Goal: Information Seeking & Learning: Learn about a topic

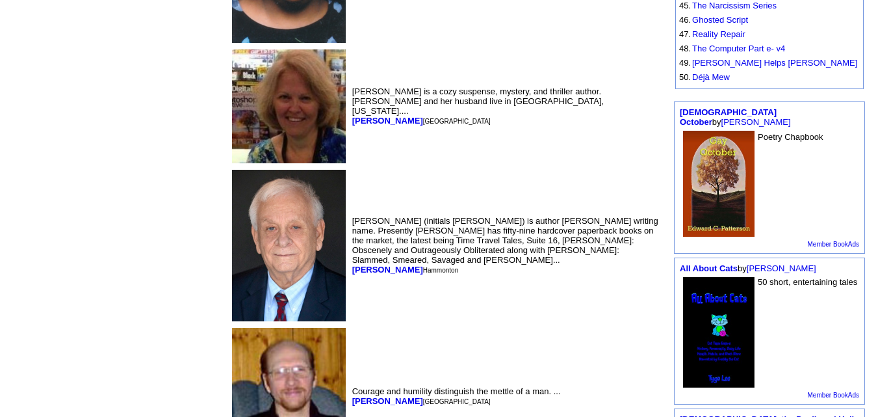
scroll to position [875, 0]
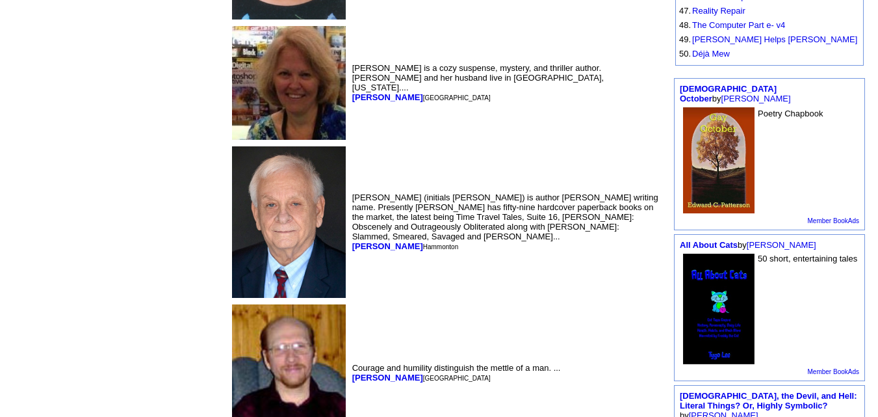
click at [232, 140] on img at bounding box center [289, 83] width 114 height 114
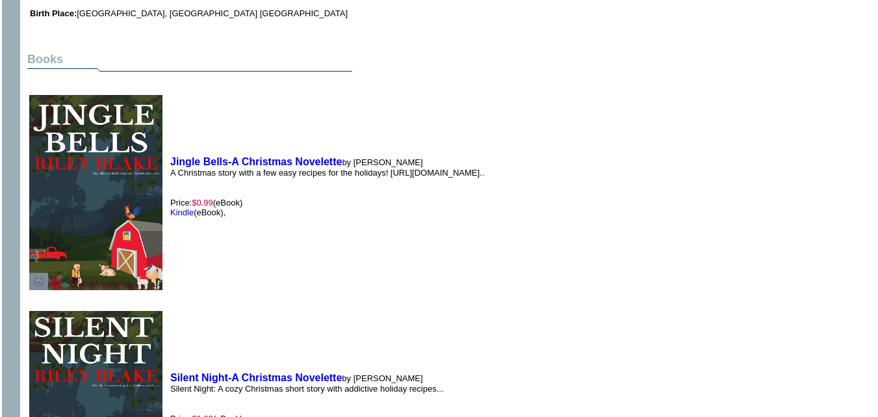
scroll to position [461, 0]
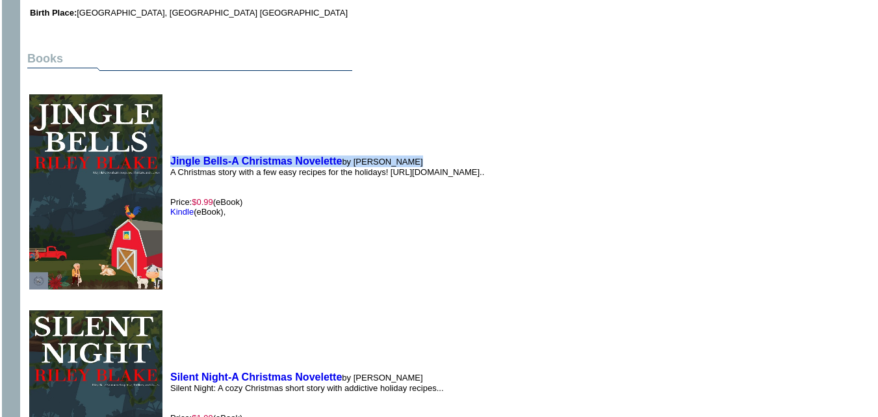
drag, startPoint x: 405, startPoint y: 148, endPoint x: 172, endPoint y: 140, distance: 232.8
click at [172, 140] on td "Jingle Bells-A Christmas Novelette by Riley Blake A Christmas story with a few …" at bounding box center [327, 185] width 320 height 213
copy td "Jingle Bells-A Christmas Novelette by Riley Blake"
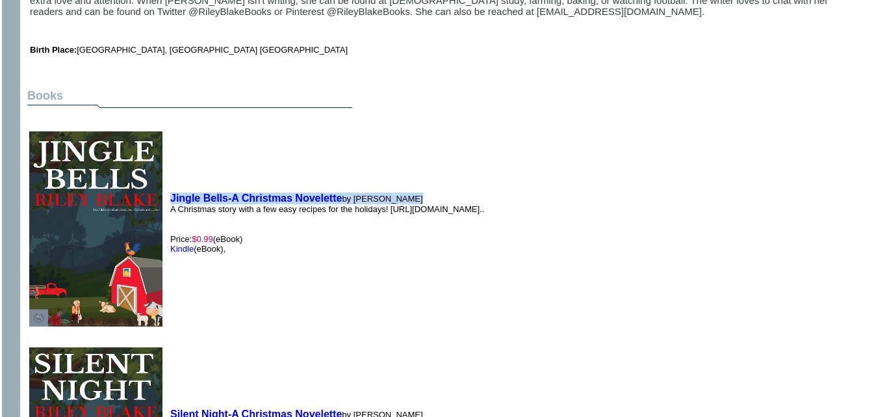
scroll to position [281, 0]
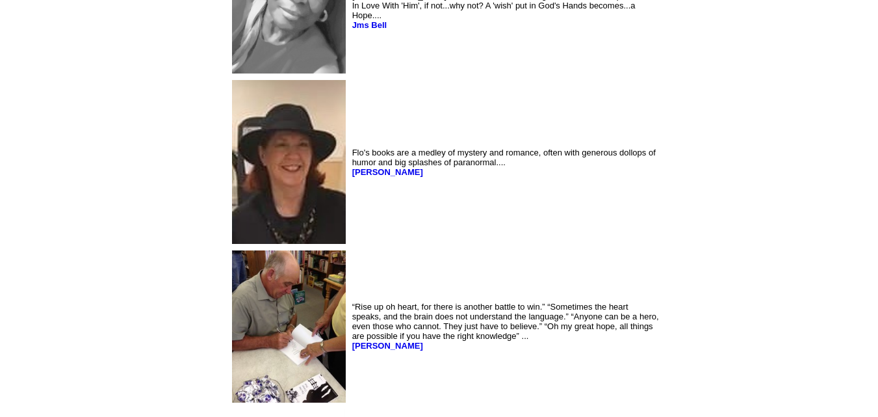
scroll to position [1948, 0]
click at [232, 185] on img at bounding box center [289, 161] width 114 height 164
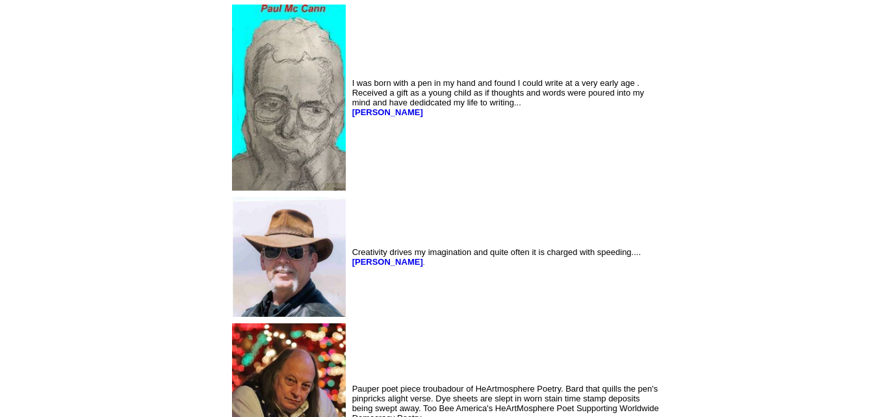
scroll to position [4561, 0]
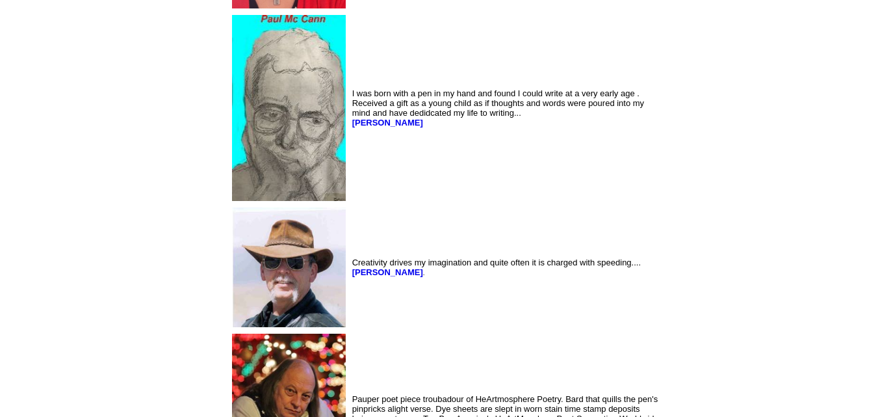
click at [232, 280] on img at bounding box center [289, 267] width 114 height 120
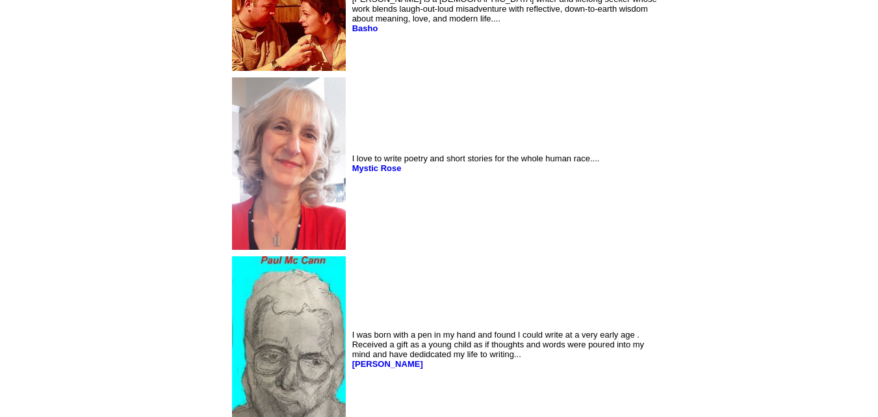
scroll to position [4344, 0]
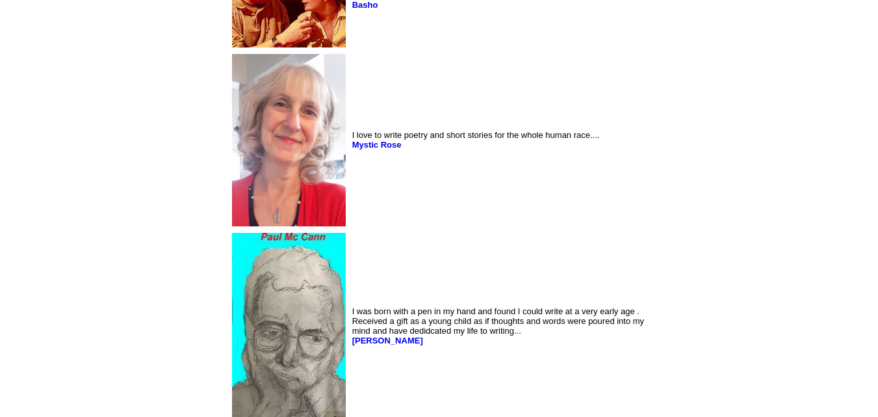
click at [232, 120] on img at bounding box center [289, 140] width 114 height 172
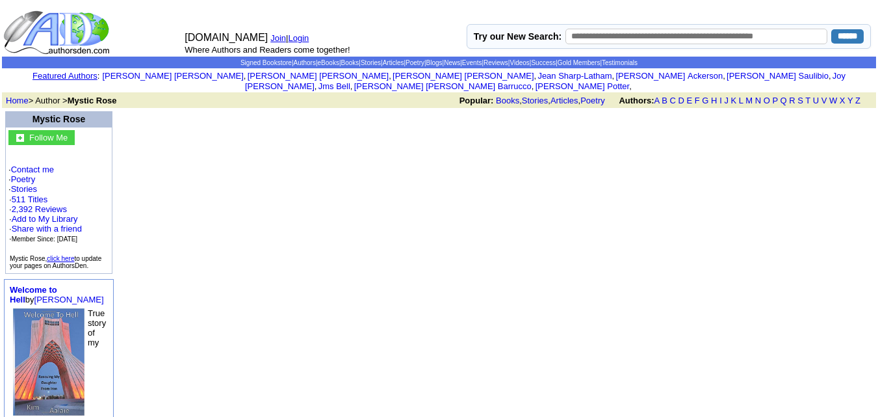
drag, startPoint x: 598, startPoint y: 277, endPoint x: 757, endPoint y: 431, distance: 221.0
click at [757, 431] on html "[DOMAIN_NAME] Join | Login Where Authors and Readers come together! Try our New…" at bounding box center [439, 394] width 878 height 789
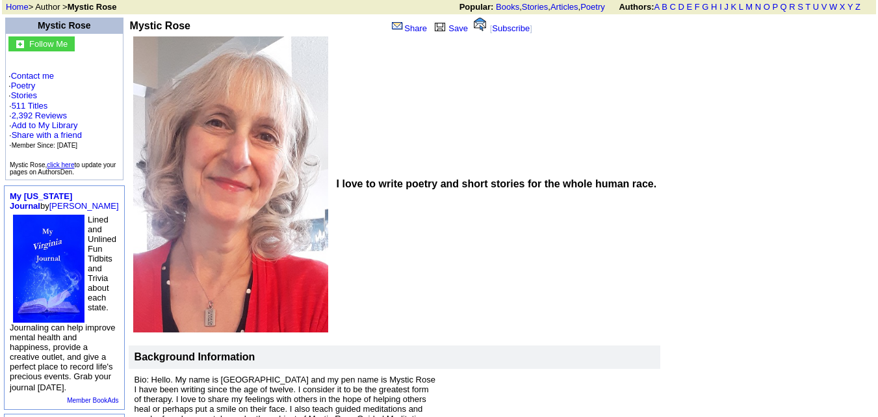
scroll to position [64, 0]
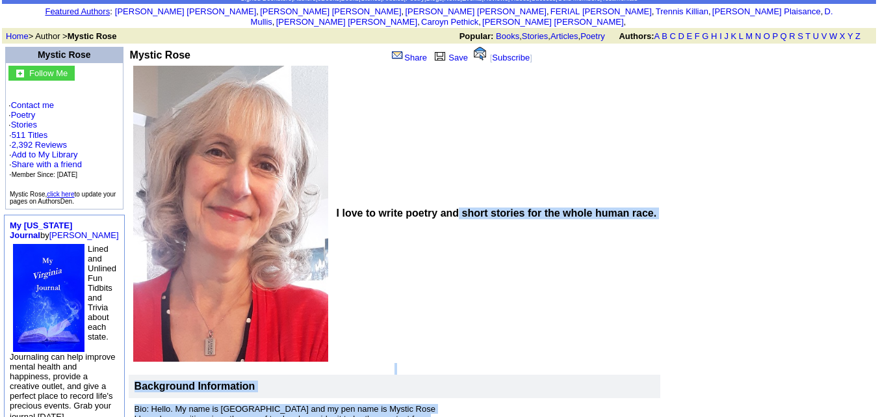
drag, startPoint x: 765, startPoint y: 258, endPoint x: 446, endPoint y: 209, distance: 322.7
click at [446, 209] on tr "Mystic Rose Share Save [ Subscribe ] I love to write poetry and short stories f…" at bounding box center [462, 284] width 668 height 478
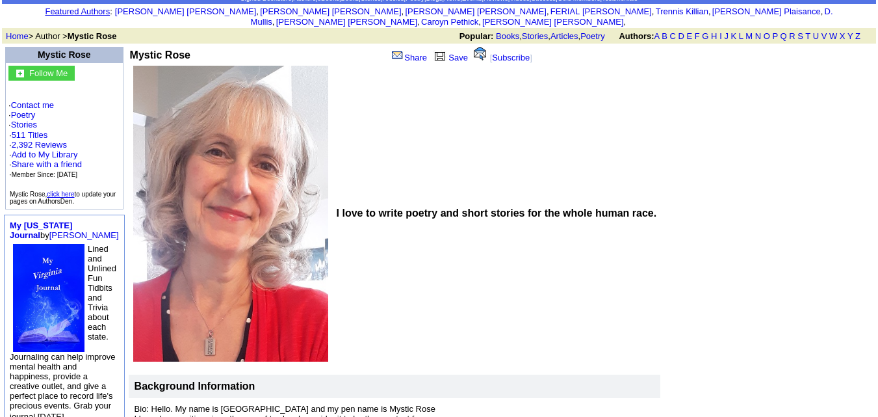
click at [388, 127] on td "I love to write poetry and short stories for the whole human race." at bounding box center [497, 213] width 328 height 298
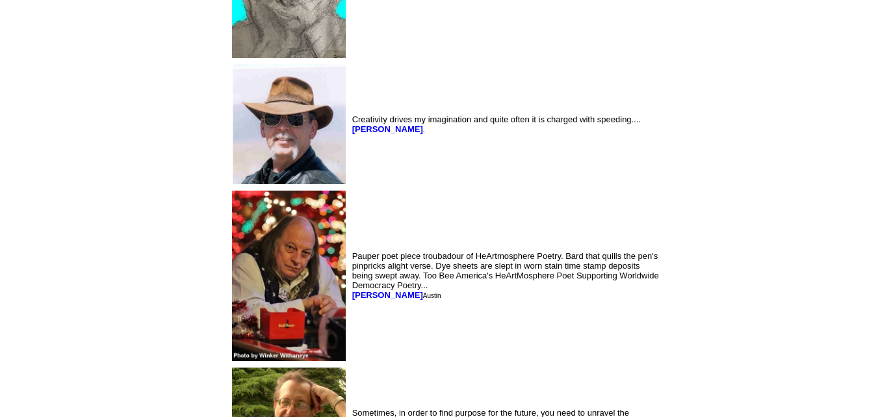
scroll to position [4714, 0]
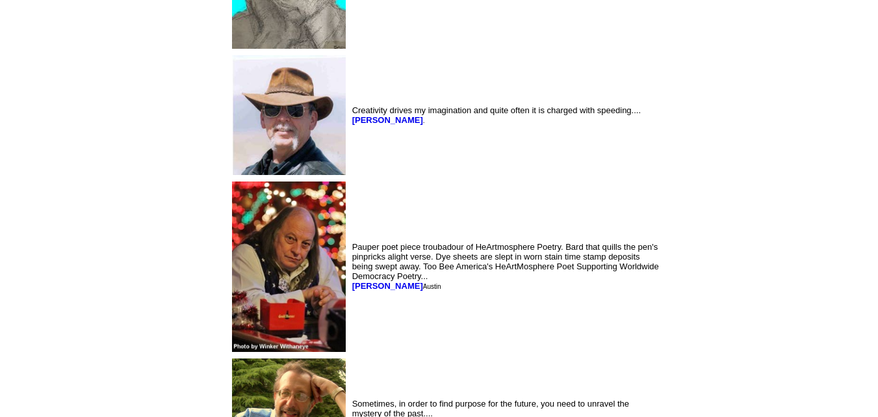
click at [232, 110] on img at bounding box center [289, 115] width 114 height 120
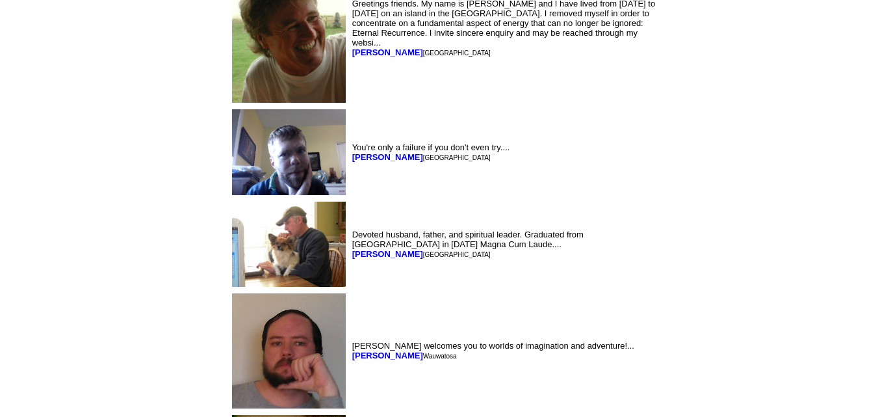
scroll to position [5235, 0]
click at [232, 352] on img at bounding box center [289, 349] width 114 height 115
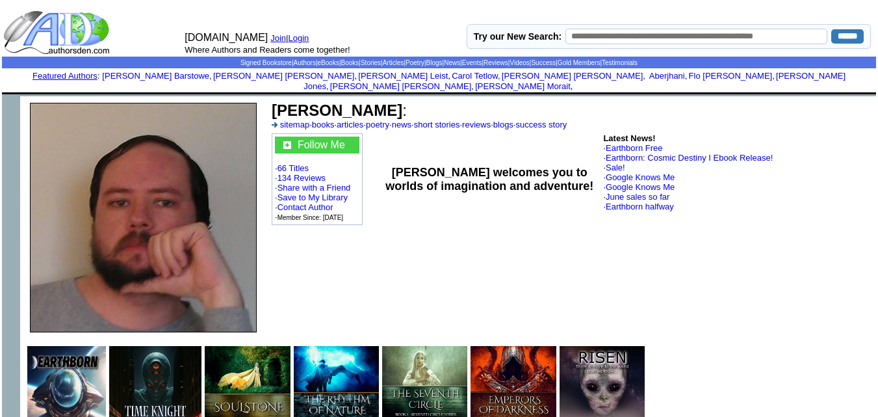
click at [525, 263] on td "[PERSON_NAME] : sitemap · books · articles · poetry · news · short stories · re…" at bounding box center [570, 217] width 609 height 242
